Goal: Entertainment & Leisure: Consume media (video, audio)

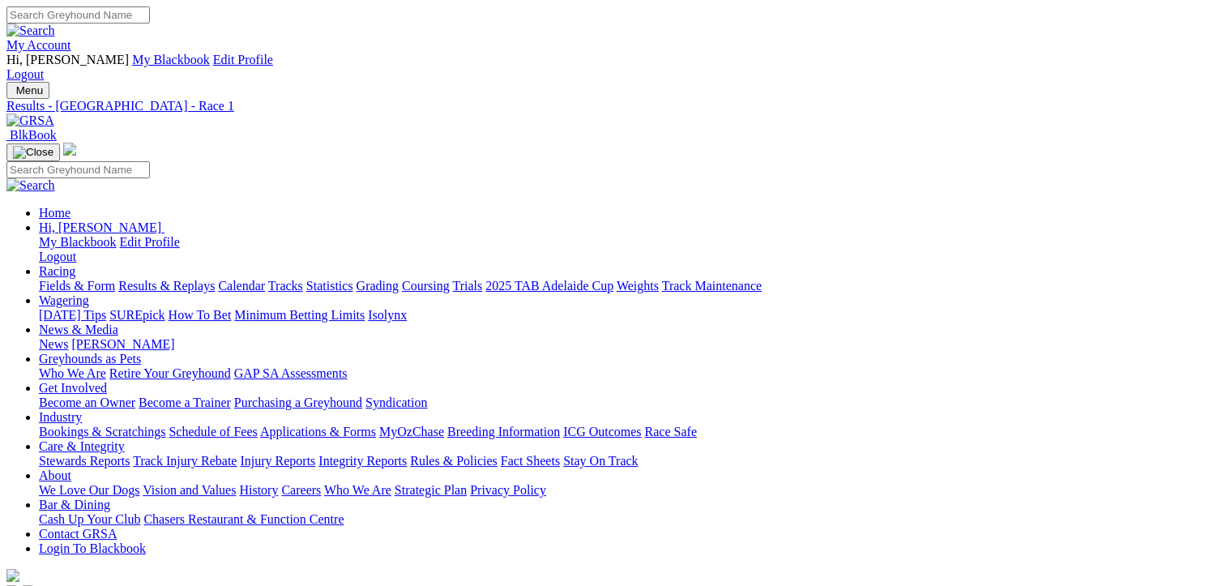
click at [186, 279] on link "Results & Replays" at bounding box center [166, 286] width 96 height 14
click at [70, 279] on link "Fields & Form" at bounding box center [77, 286] width 76 height 14
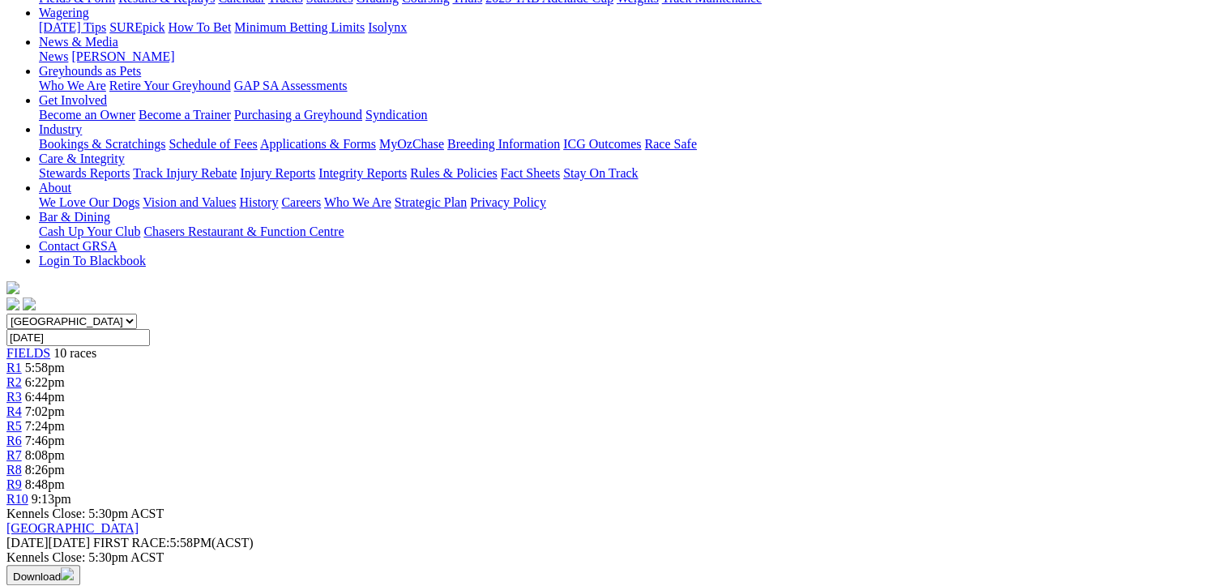
scroll to position [81, 0]
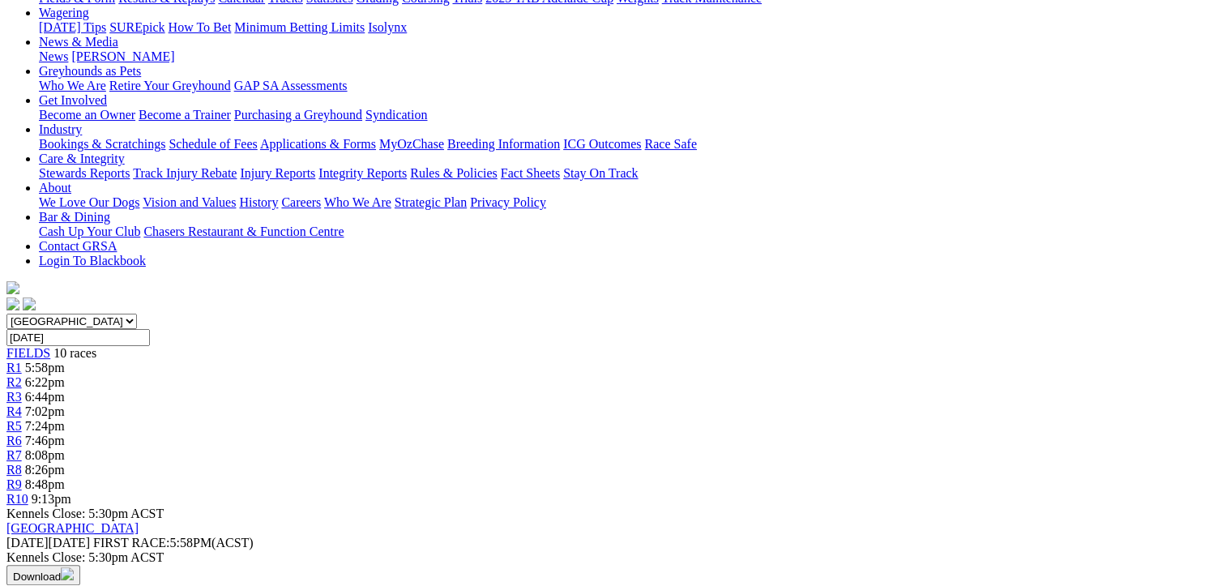
scroll to position [162, 0]
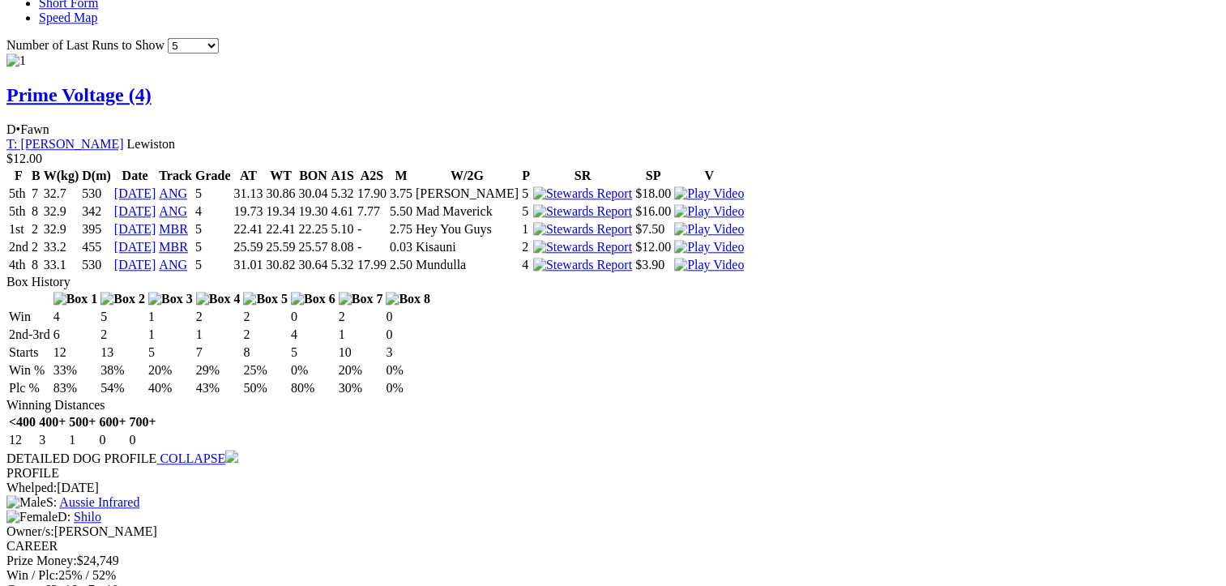
scroll to position [1539, 0]
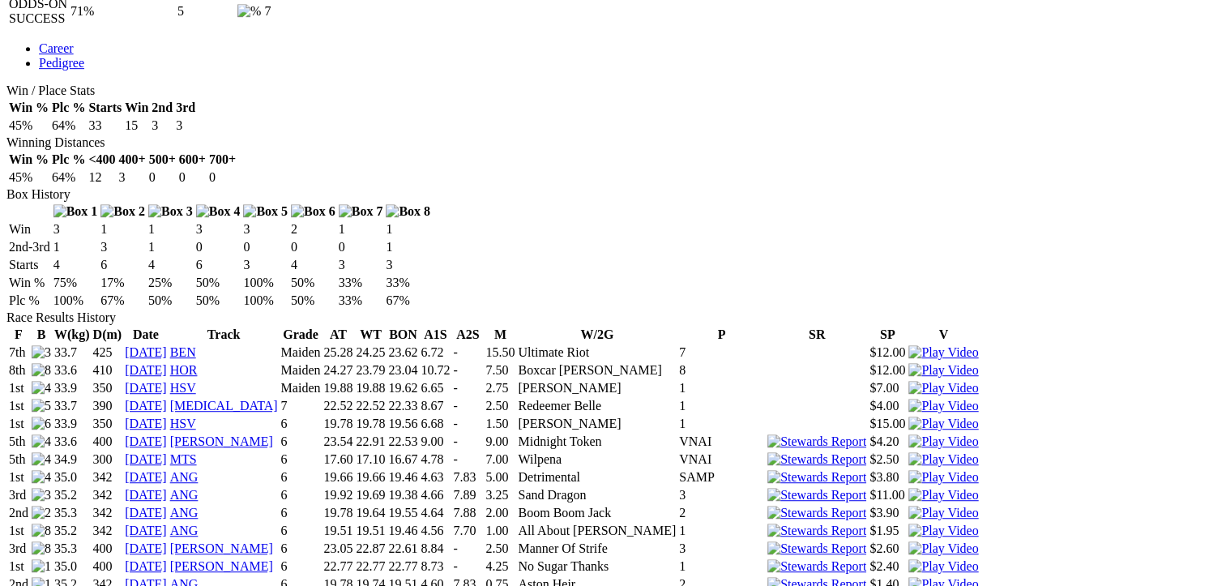
scroll to position [1166, 0]
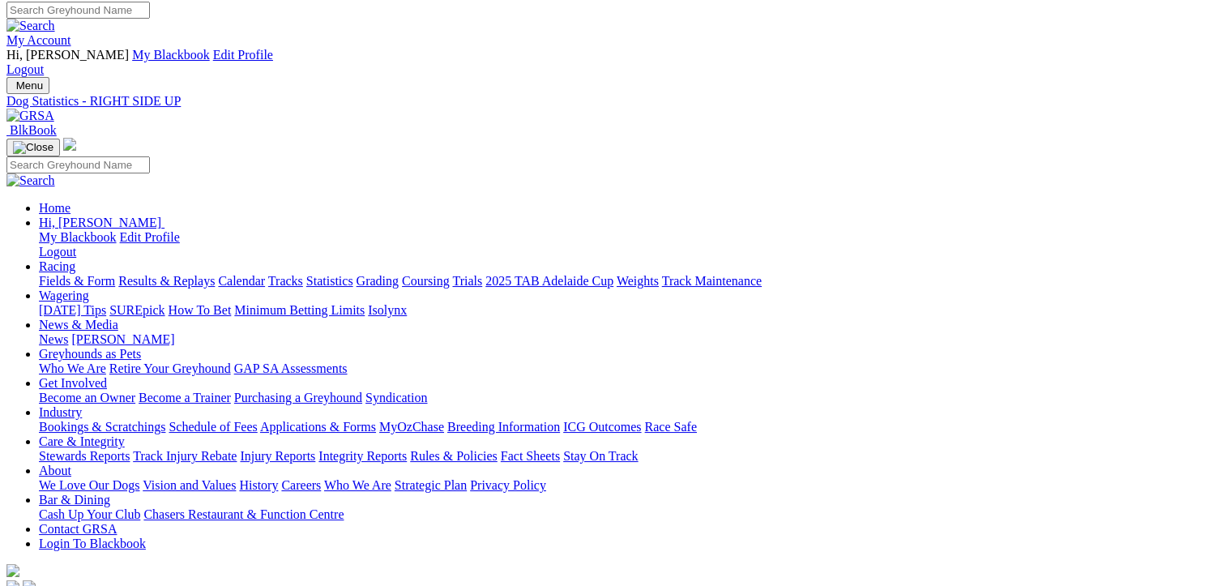
scroll to position [0, 0]
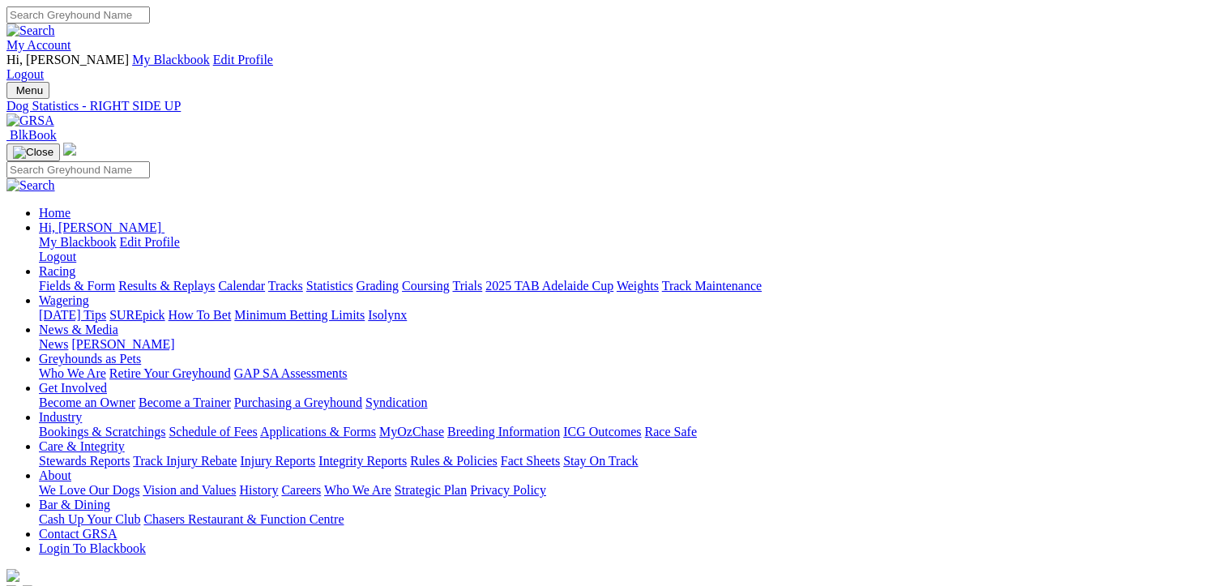
click at [187, 279] on link "Results & Replays" at bounding box center [166, 286] width 96 height 14
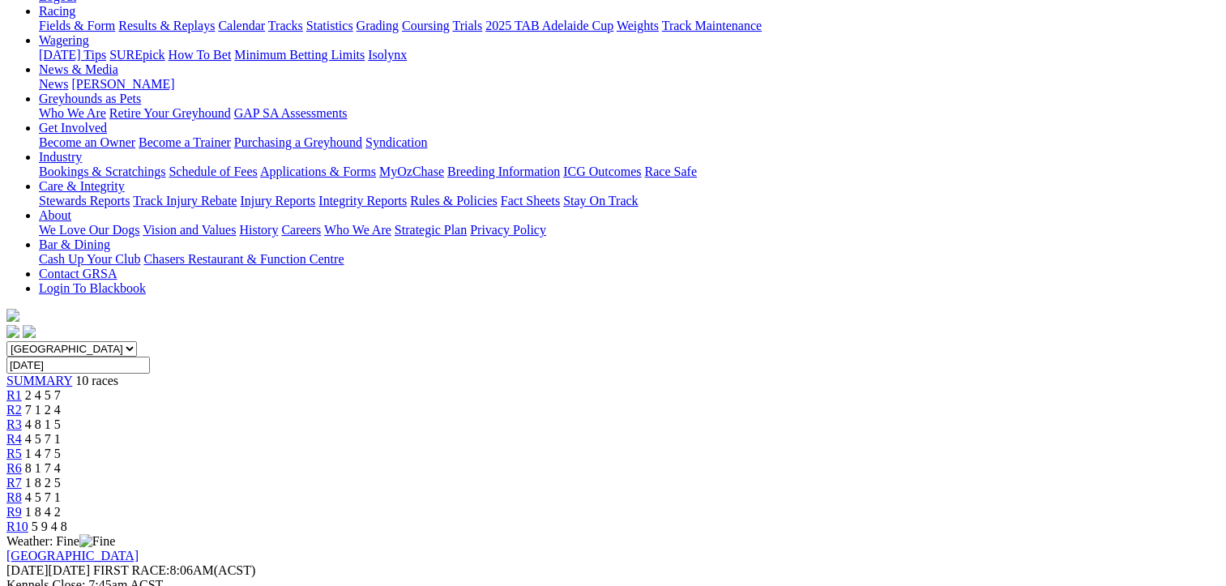
scroll to position [324, 0]
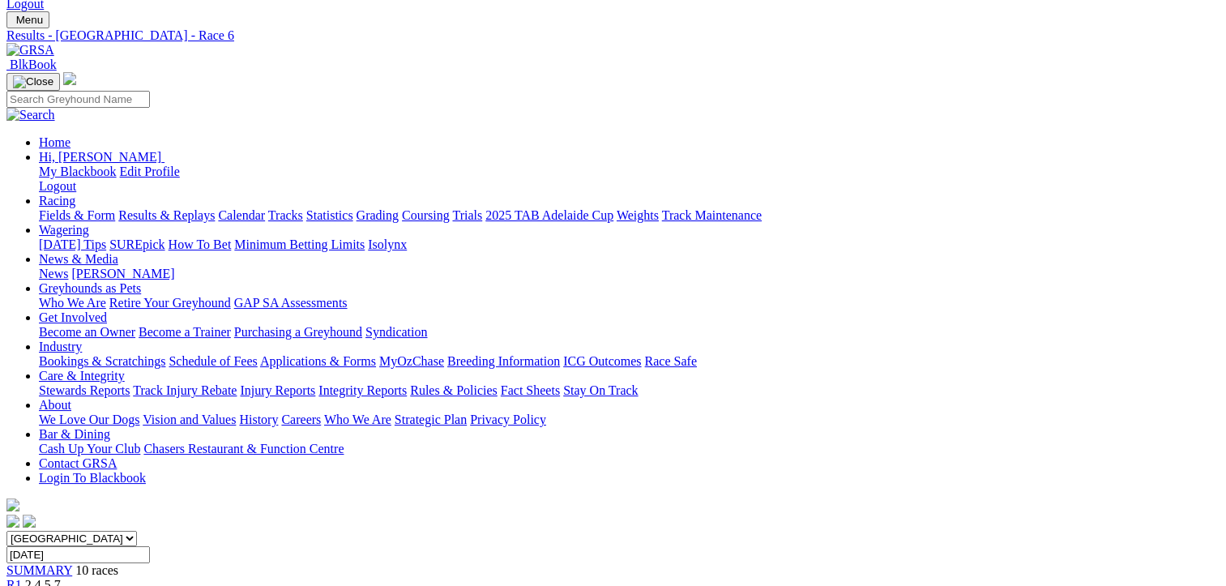
scroll to position [0, 0]
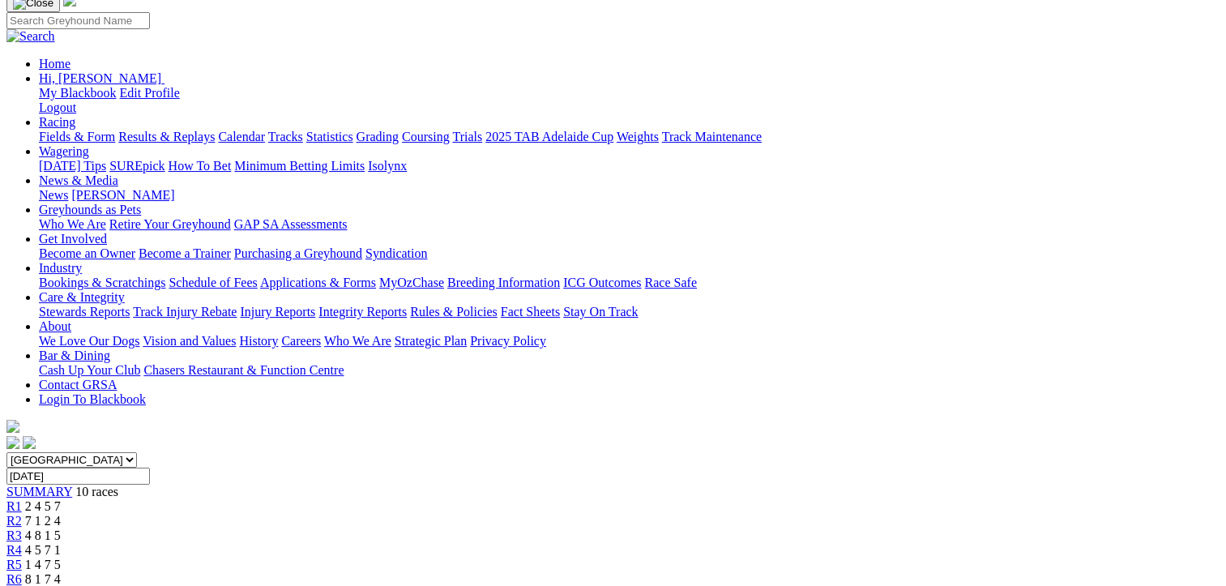
scroll to position [162, 0]
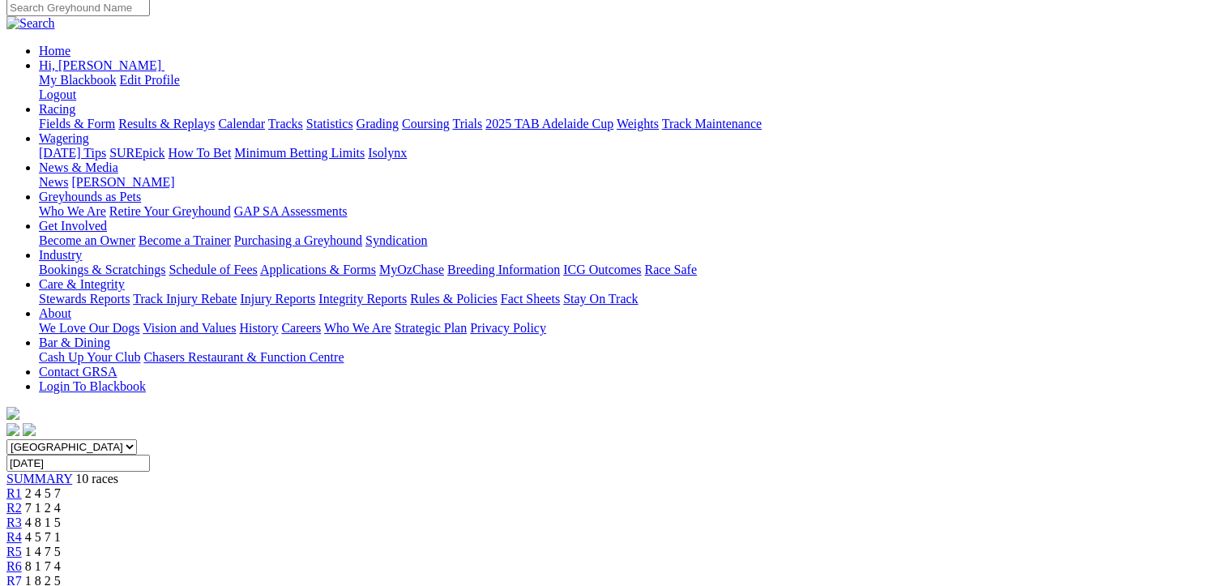
click at [61, 585] on span "4 5 7 1" at bounding box center [43, 595] width 36 height 14
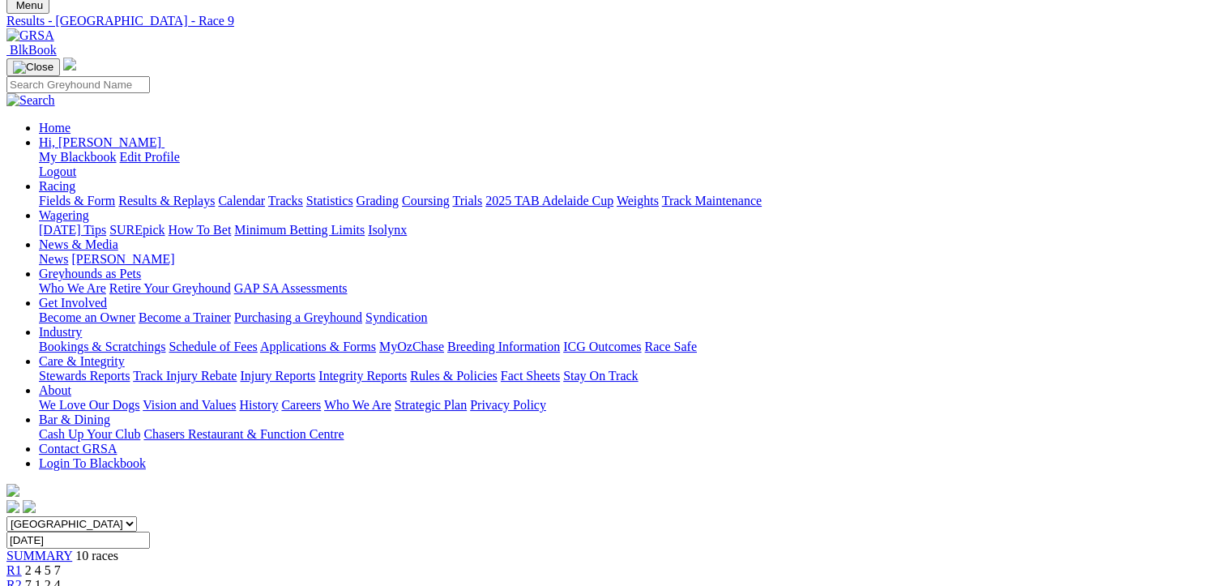
scroll to position [405, 0]
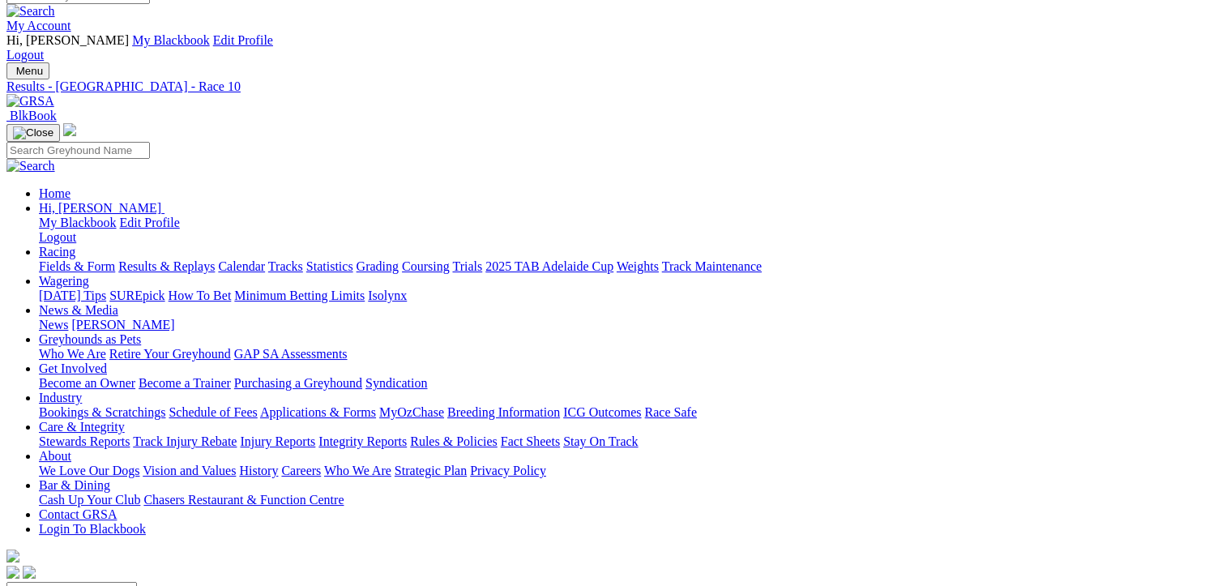
scroll to position [243, 0]
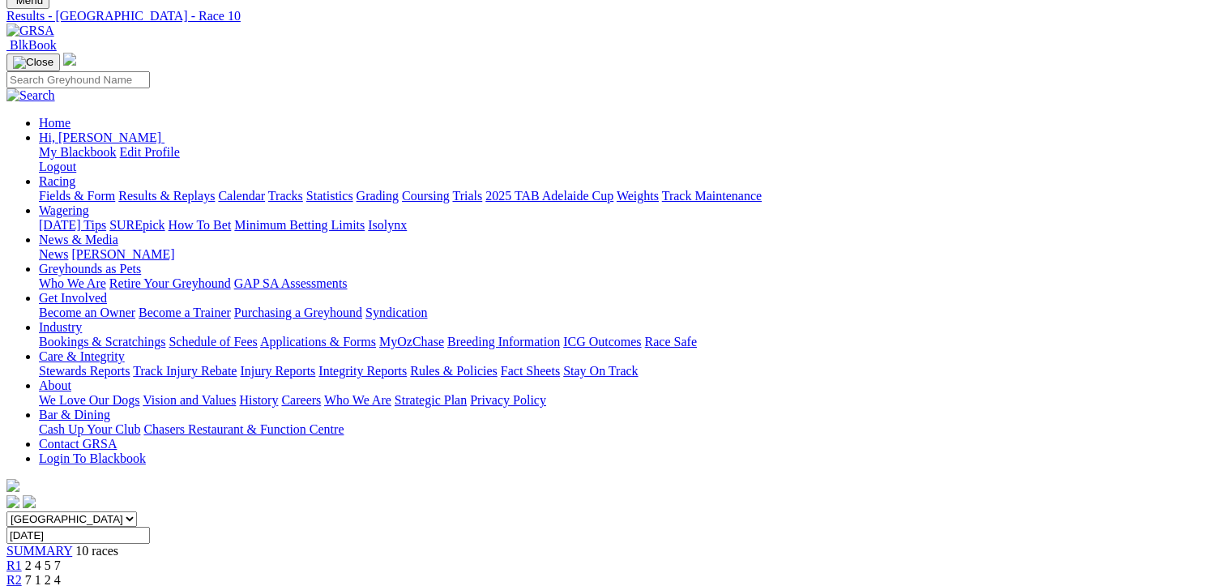
scroll to position [0, 0]
